Goal: Information Seeking & Learning: Learn about a topic

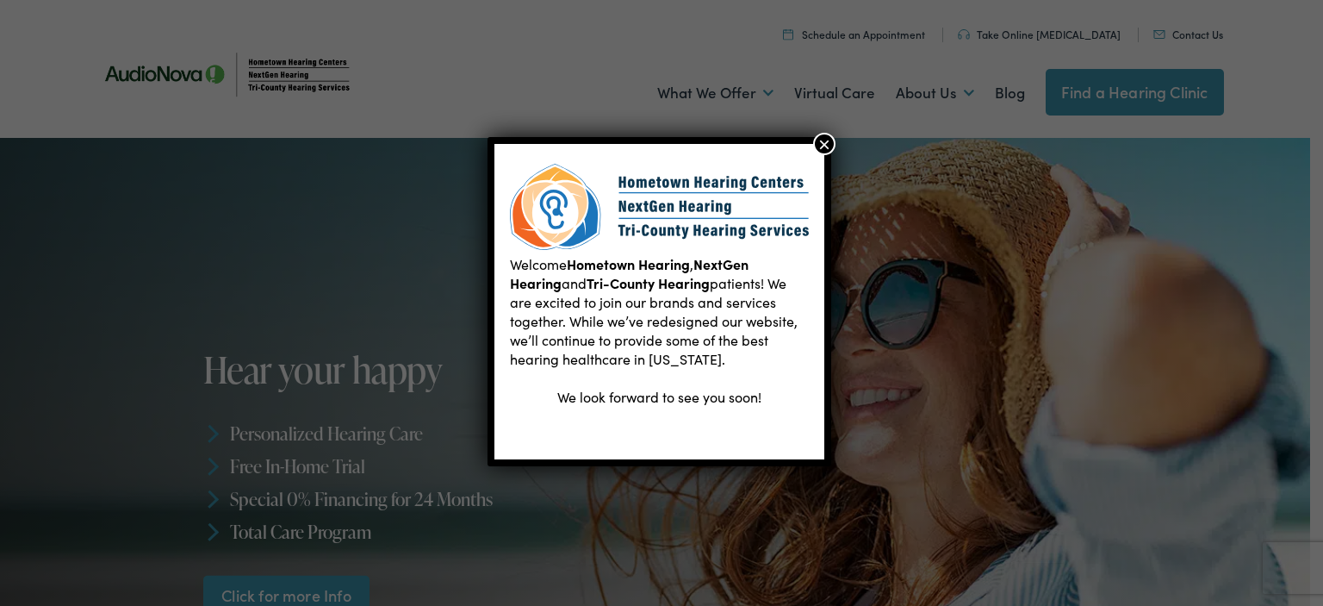
click at [831, 142] on button "×" at bounding box center [824, 144] width 22 height 22
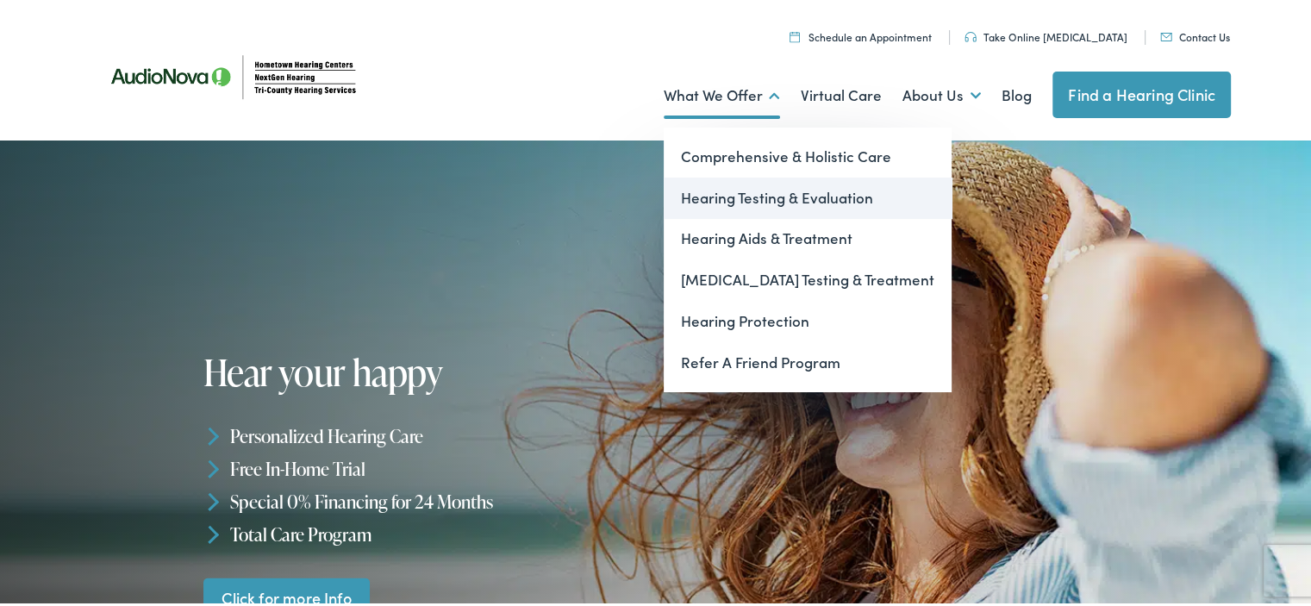
click at [726, 195] on link "Hearing Testing & Evaluation" at bounding box center [807, 195] width 288 height 41
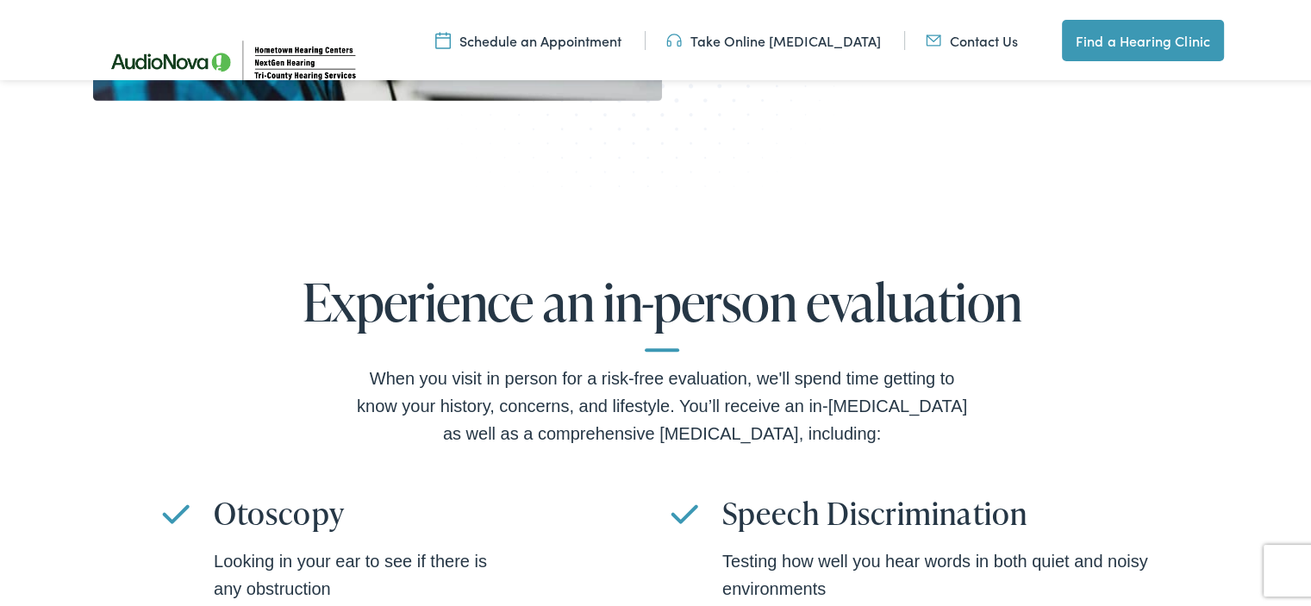
scroll to position [660, 0]
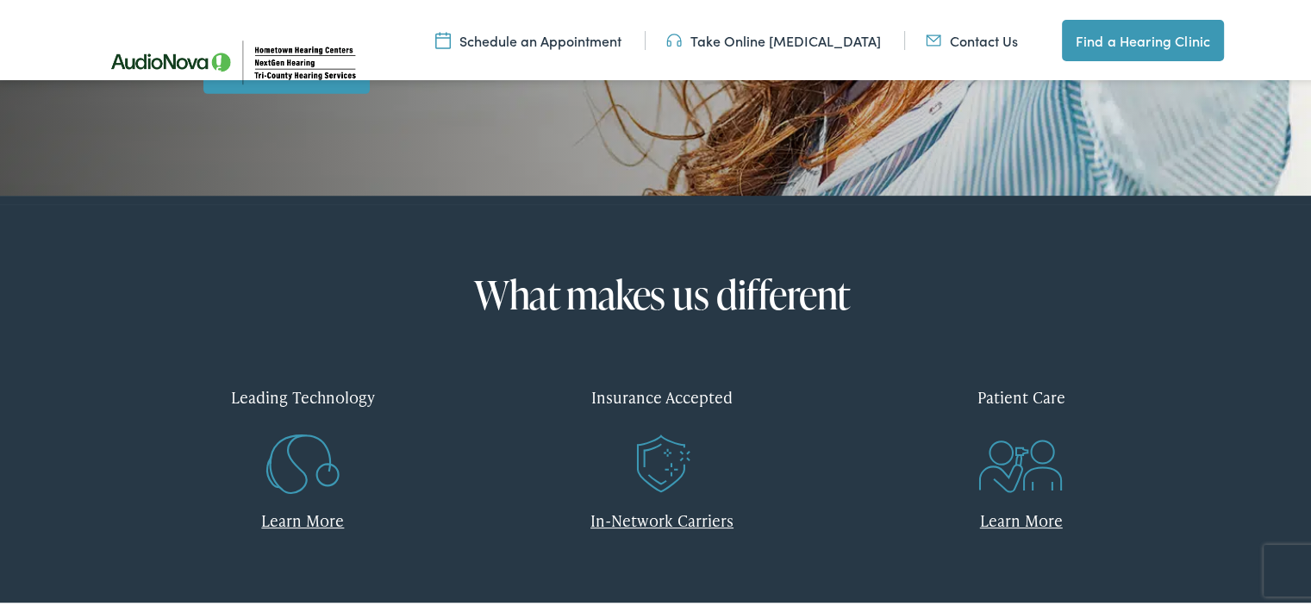
scroll to position [545, 0]
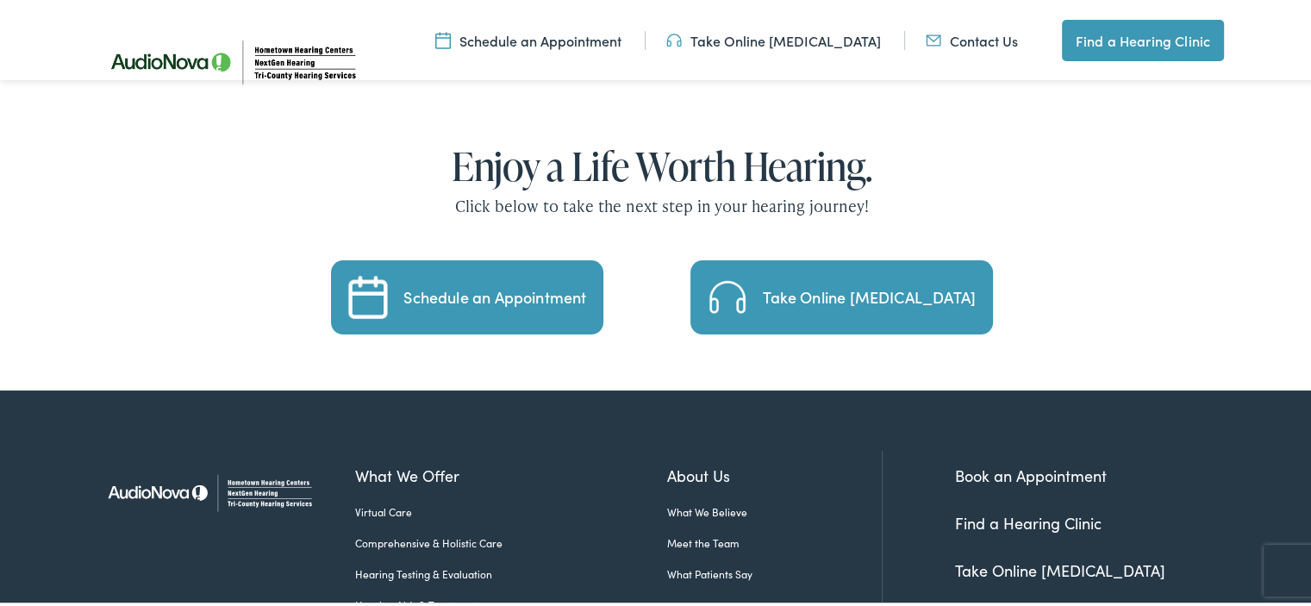
scroll to position [3705, 0]
